Goal: Information Seeking & Learning: Find specific fact

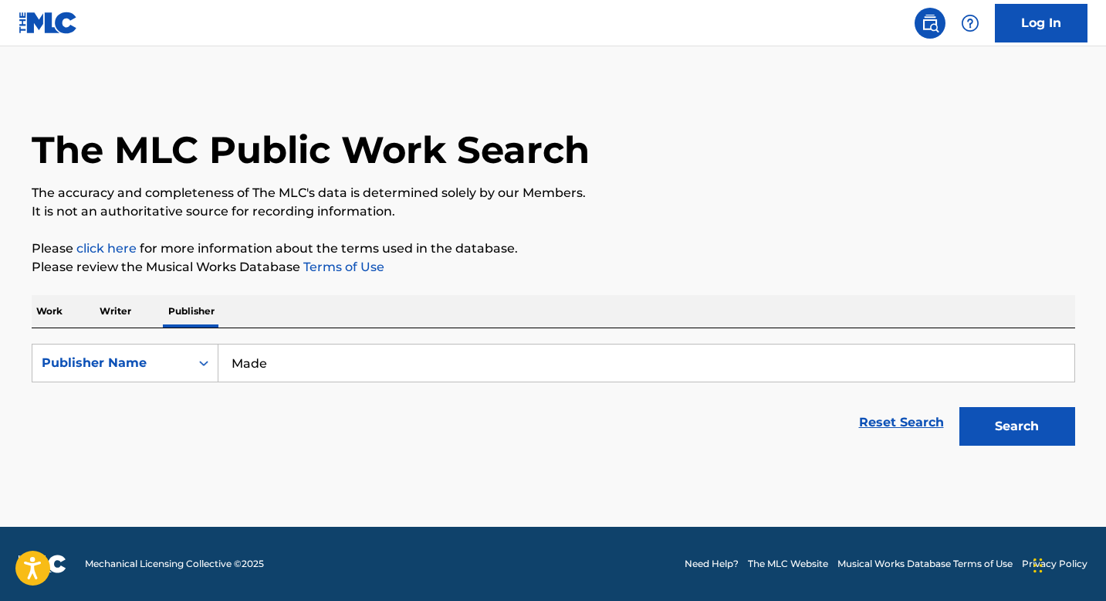
type input "Made in [GEOGRAPHIC_DATA]"
click at [960, 407] on button "Search" at bounding box center [1018, 426] width 116 height 39
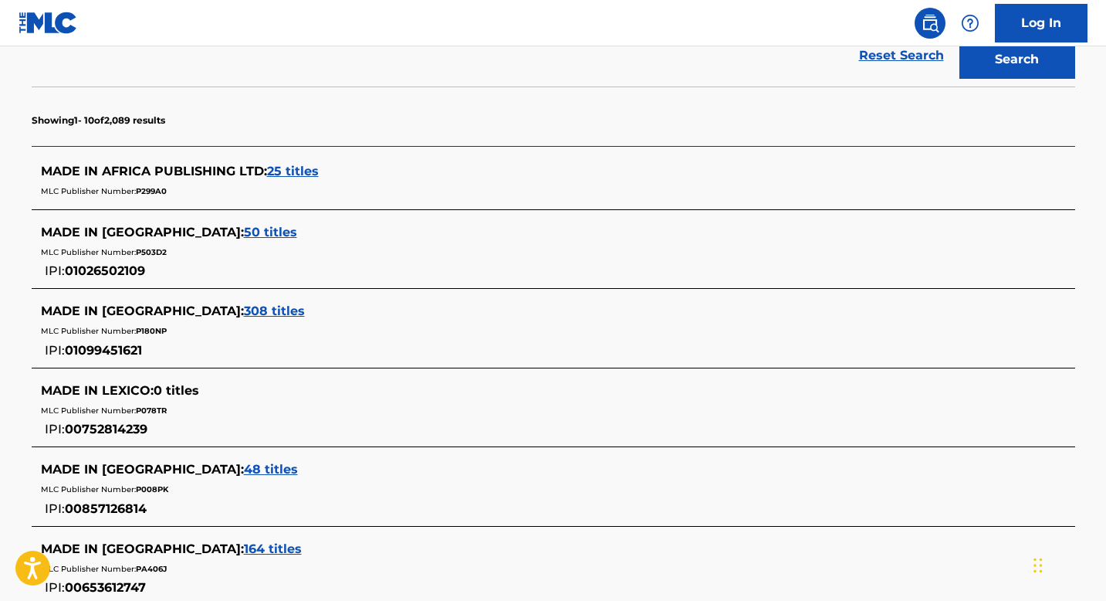
scroll to position [377, 0]
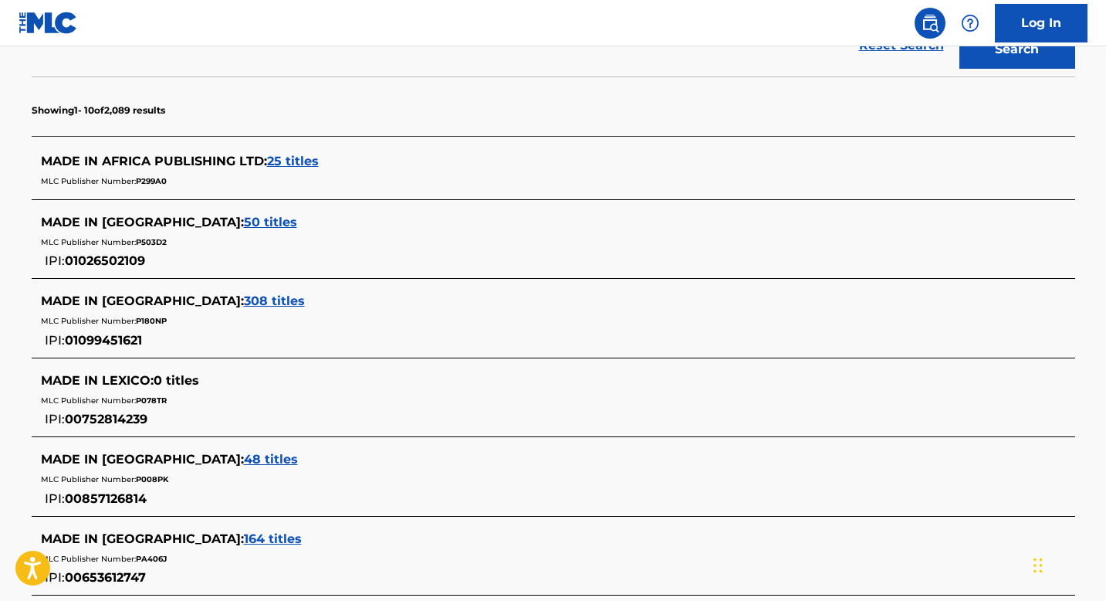
click at [293, 157] on span "25 titles" at bounding box center [293, 161] width 52 height 15
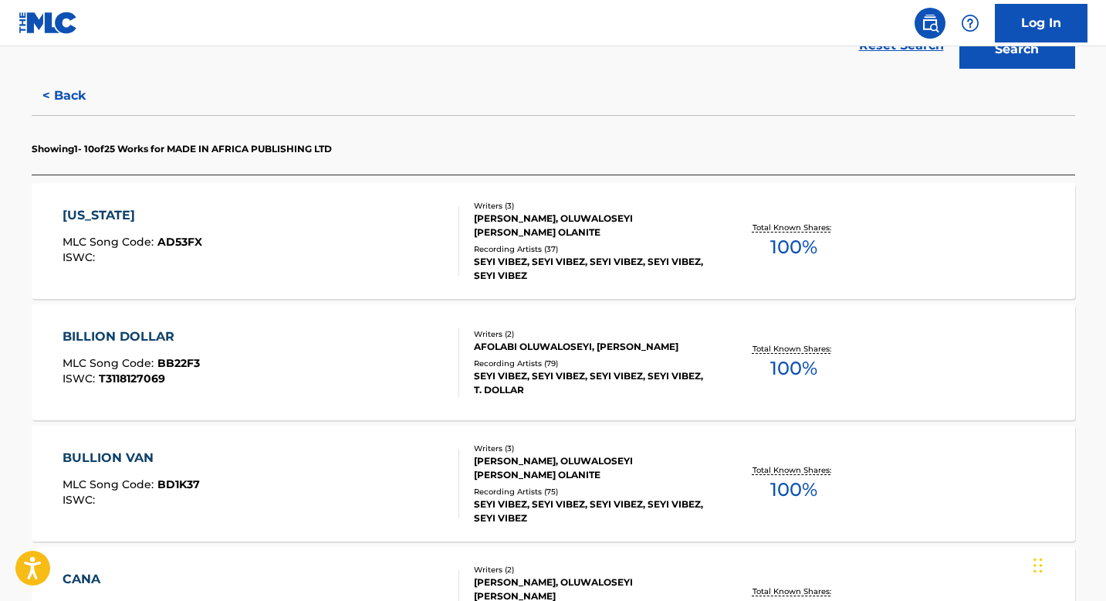
click at [293, 259] on div "[US_STATE] MLC Song Code : AD53FX ISWC :" at bounding box center [261, 240] width 397 height 69
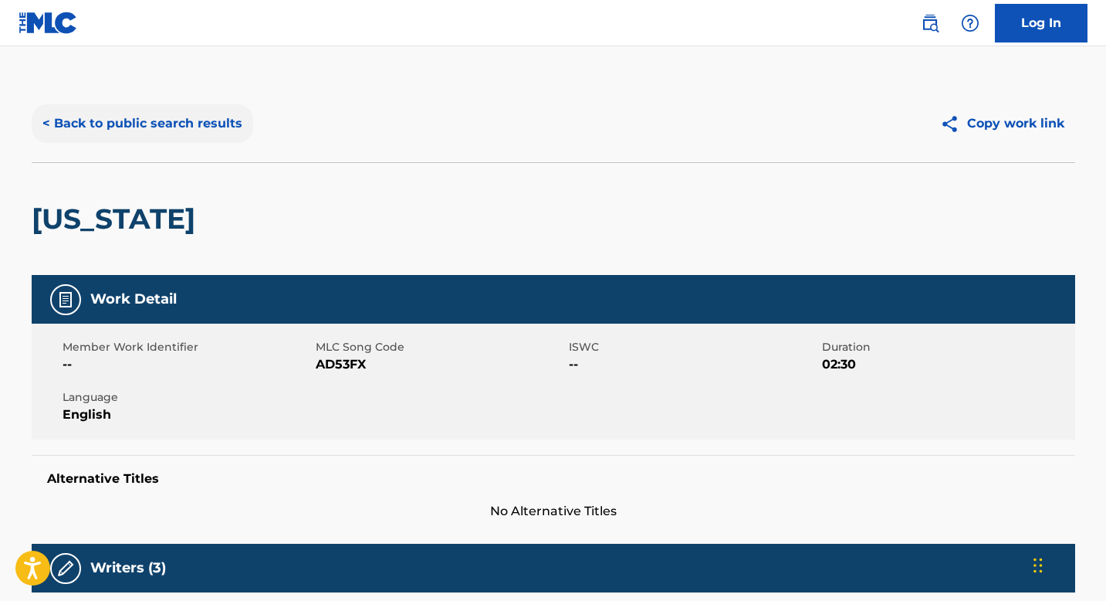
click at [73, 129] on button "< Back to public search results" at bounding box center [143, 123] width 222 height 39
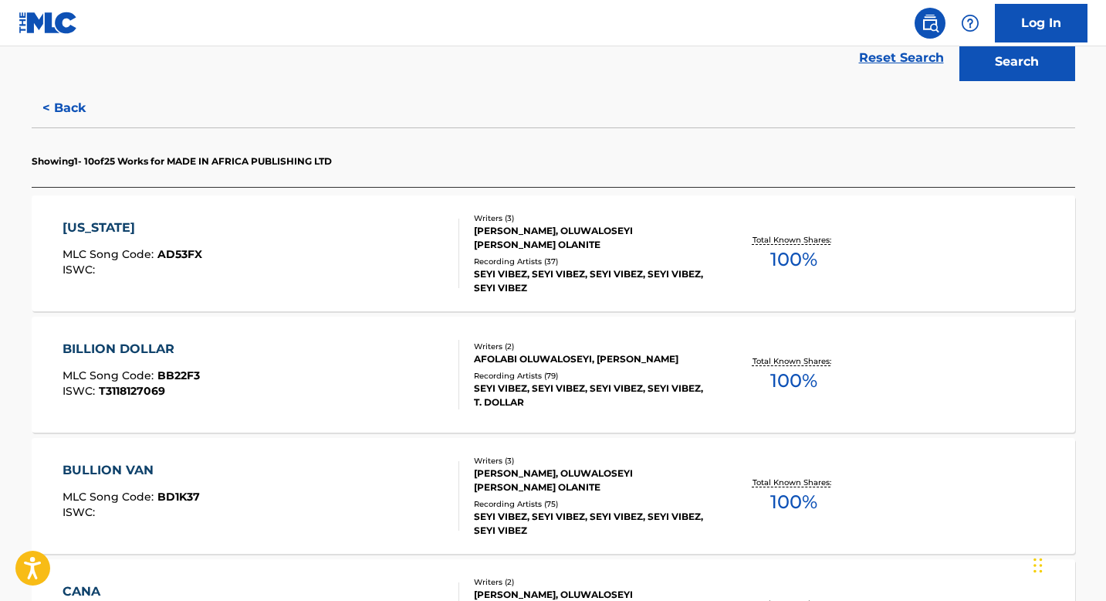
scroll to position [367, 0]
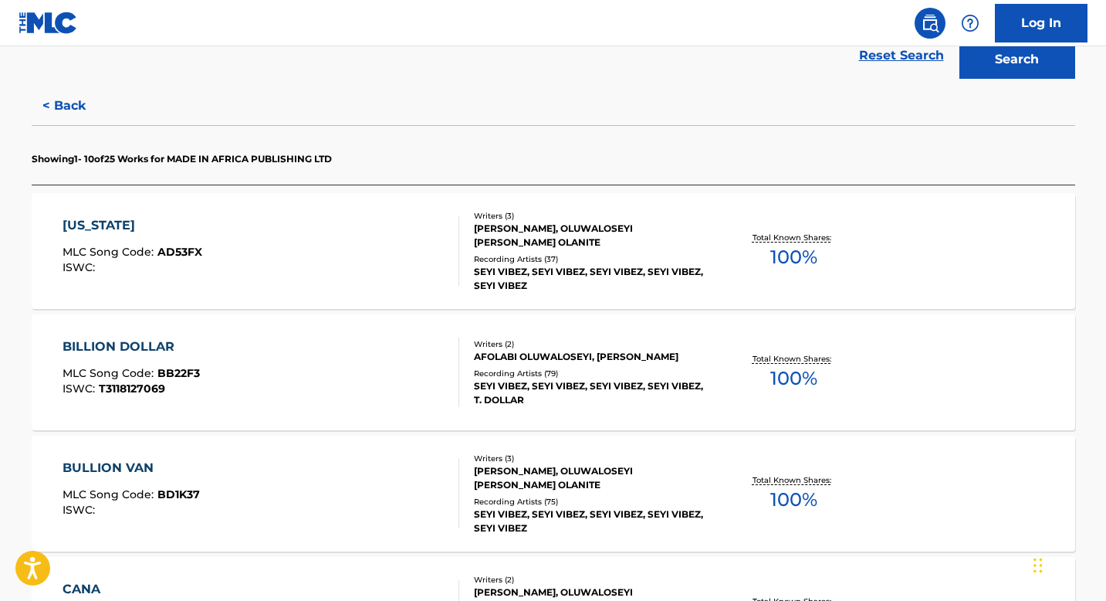
click at [301, 359] on div "BILLION DOLLAR MLC Song Code : BB22F3 ISWC : T3118127069" at bounding box center [261, 371] width 397 height 69
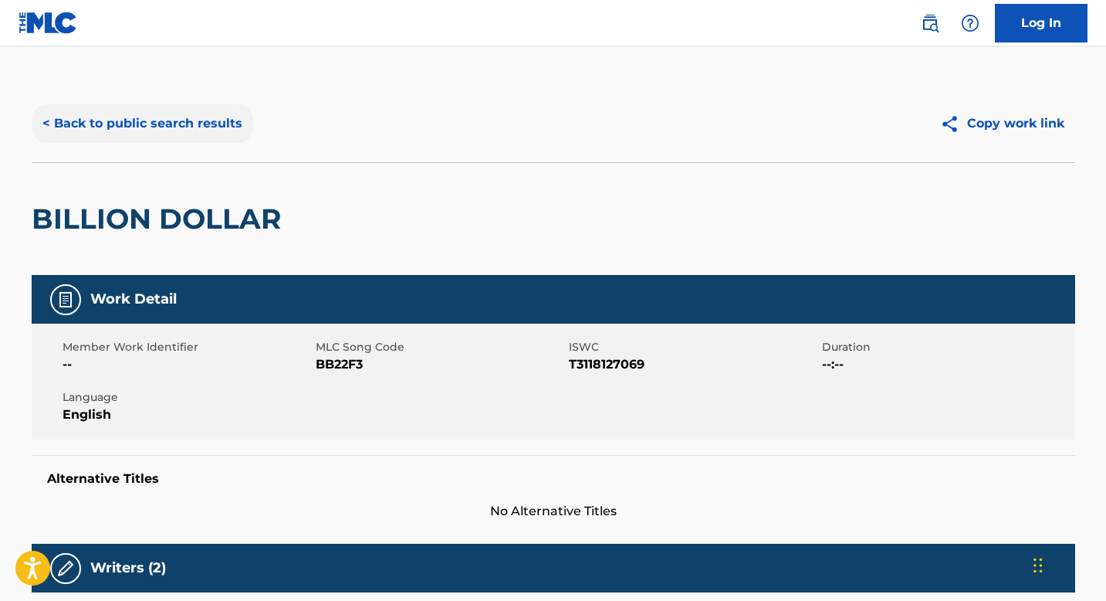
click at [69, 129] on button "< Back to public search results" at bounding box center [143, 123] width 222 height 39
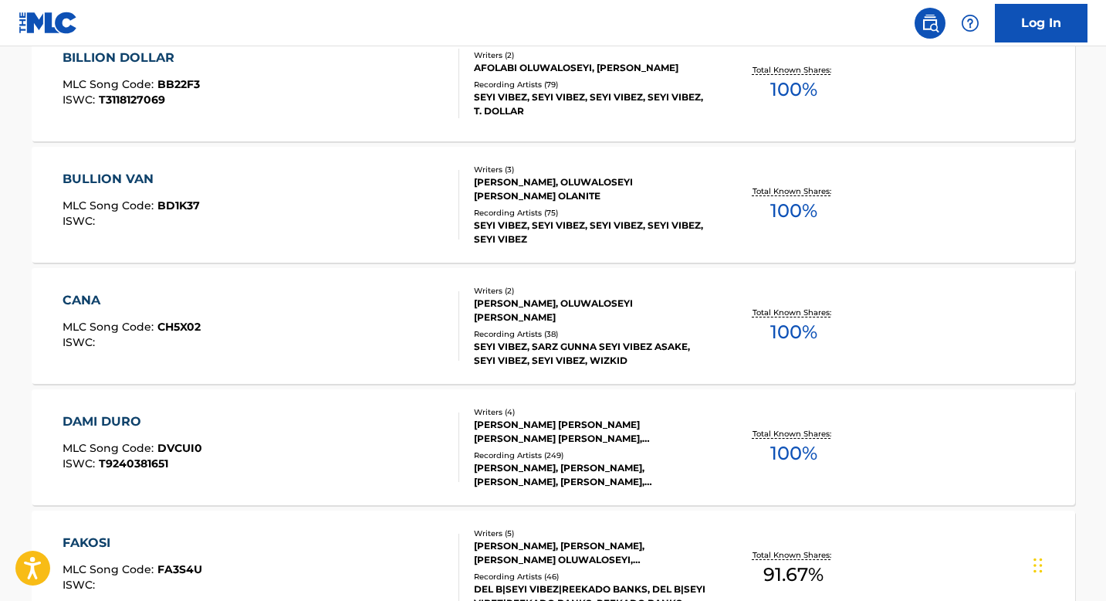
scroll to position [661, 0]
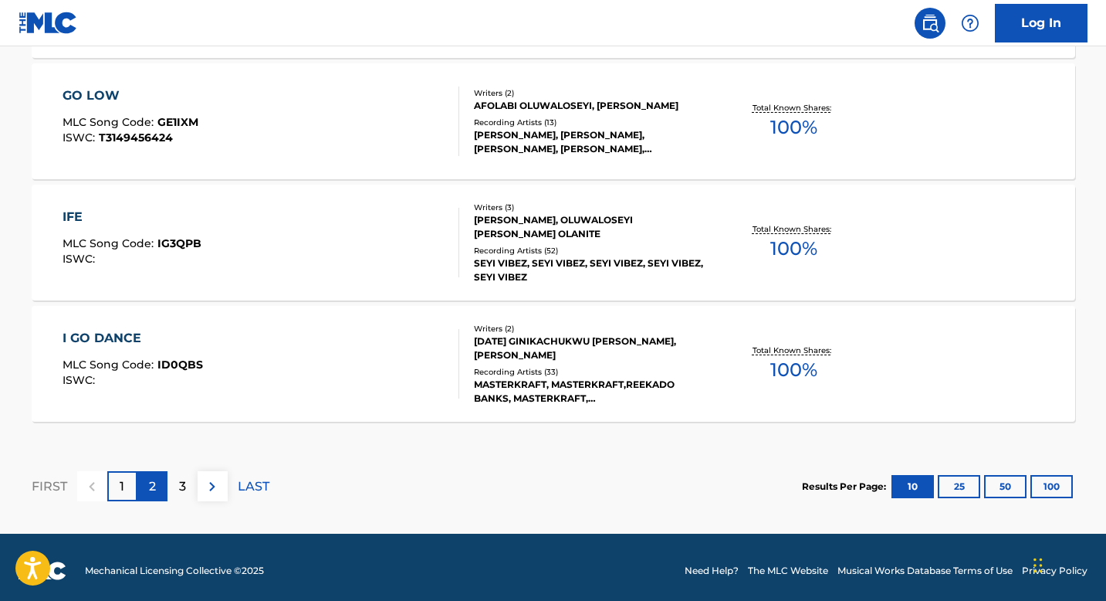
click at [156, 493] on div "2" at bounding box center [152, 486] width 30 height 30
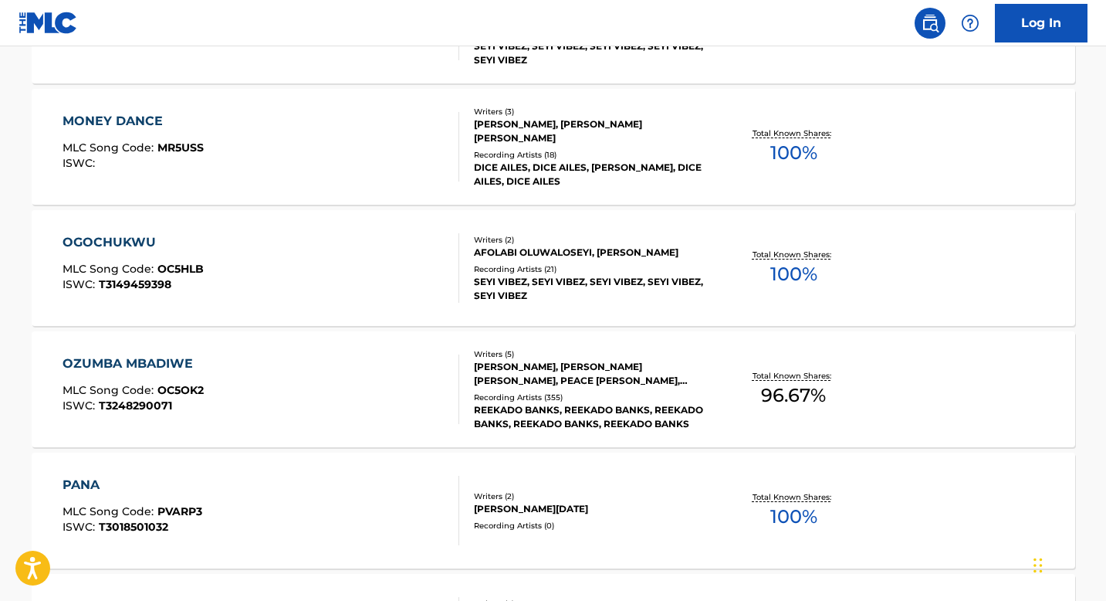
scroll to position [1076, 0]
click at [223, 372] on div "OZUMBA MBADIWE MLC Song Code : OC5OK2 ISWC : T3248290071" at bounding box center [261, 389] width 397 height 69
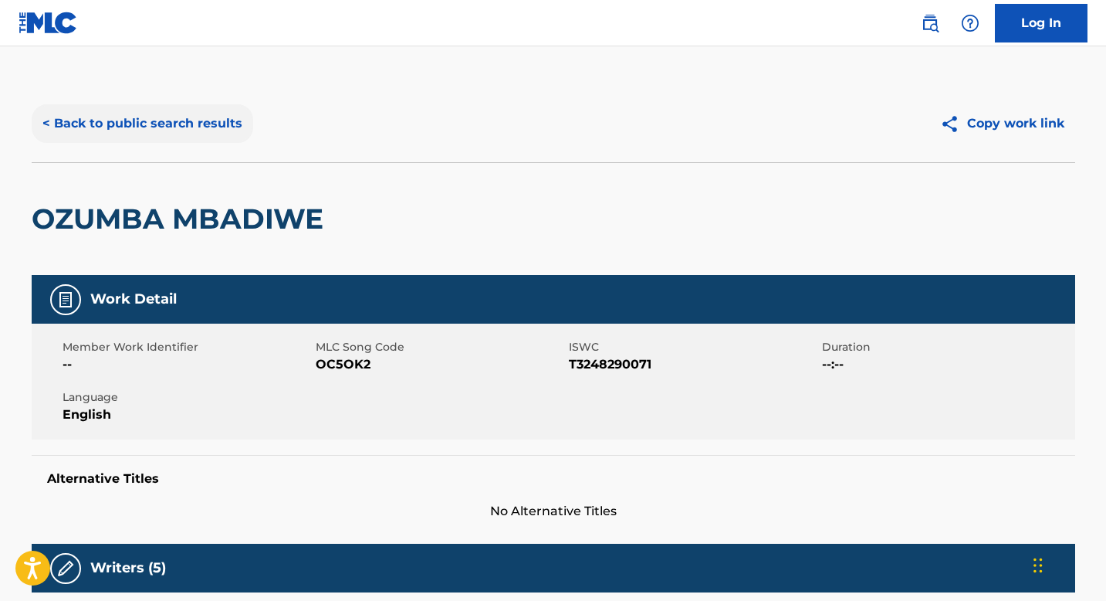
click at [97, 134] on button "< Back to public search results" at bounding box center [143, 123] width 222 height 39
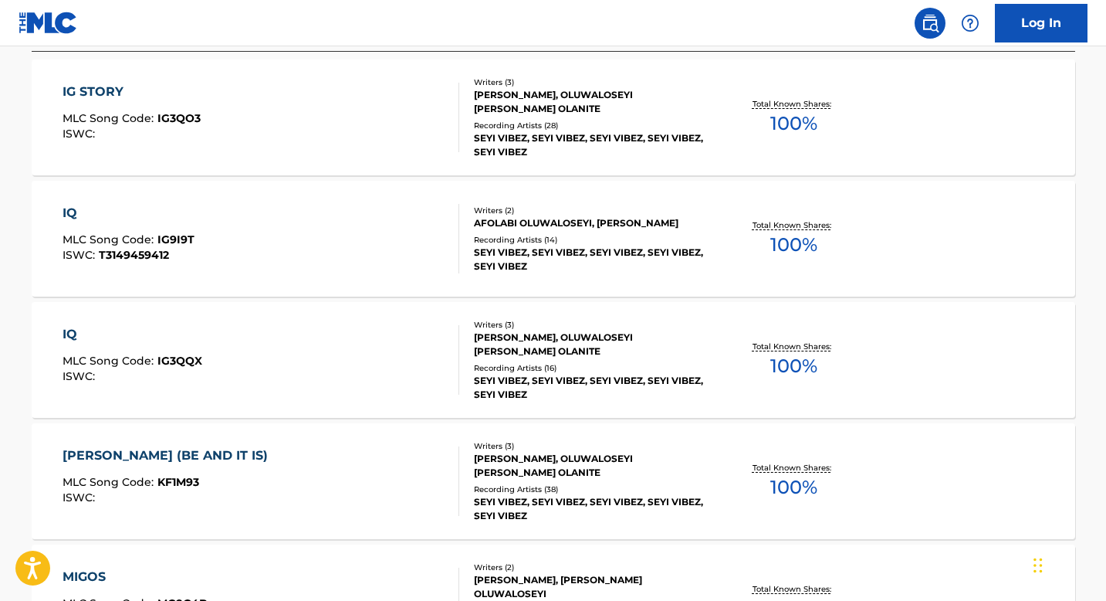
scroll to position [537, 0]
